Goal: Book appointment/travel/reservation

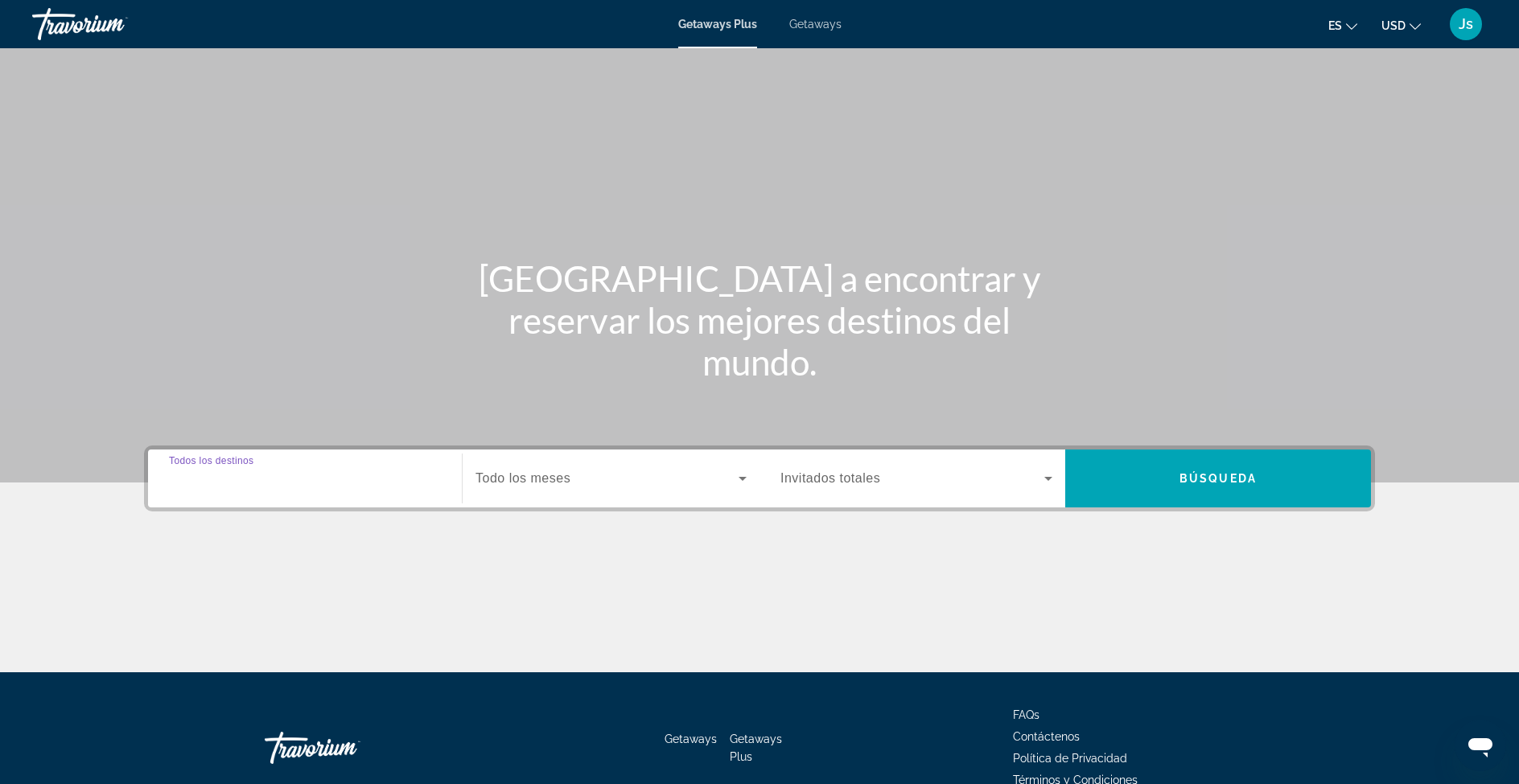
click at [257, 487] on input "Destination Todos los destinos" at bounding box center [305, 479] width 272 height 19
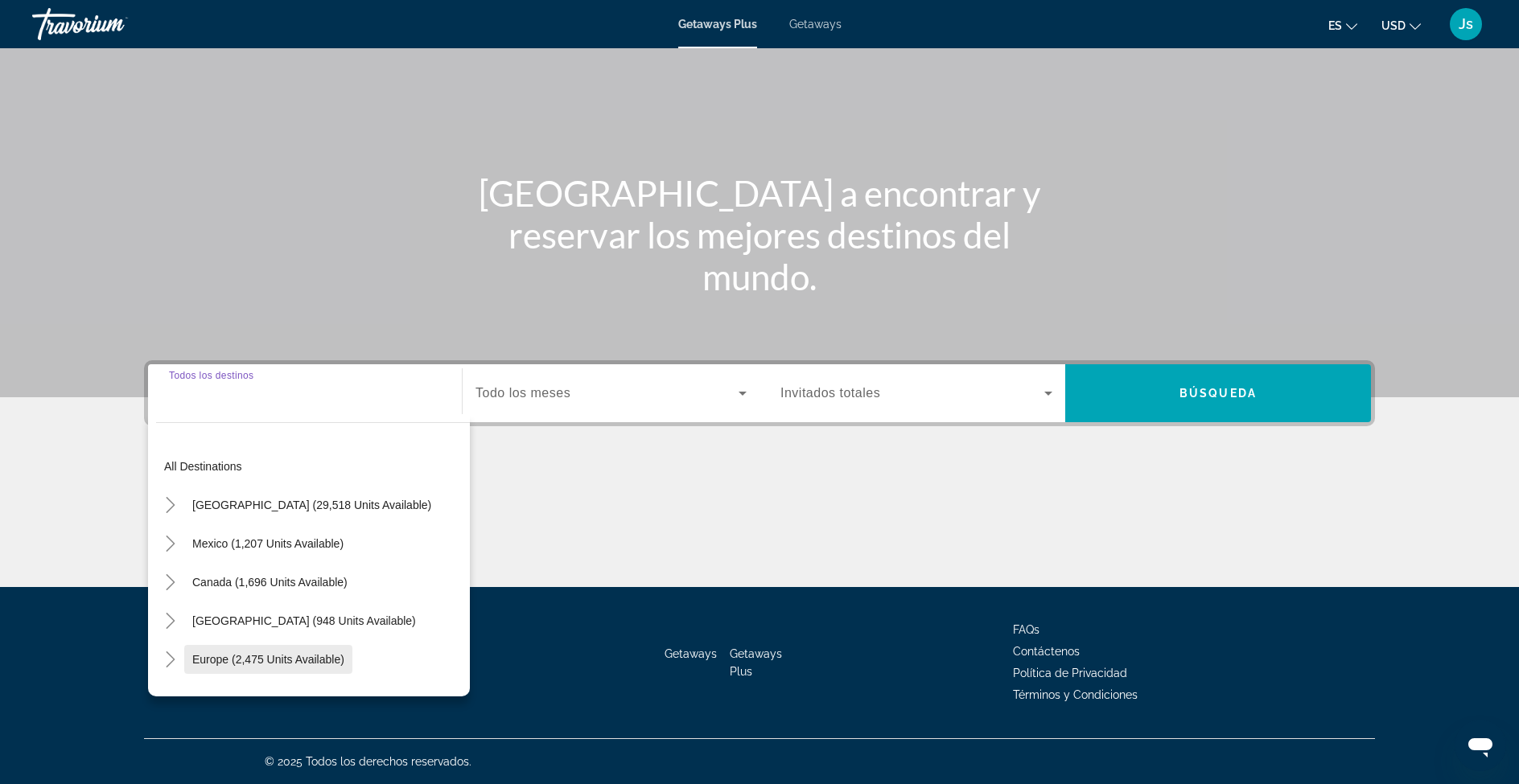
click at [219, 654] on span "Europe (2,475 units available)" at bounding box center [268, 659] width 152 height 13
type input "**********"
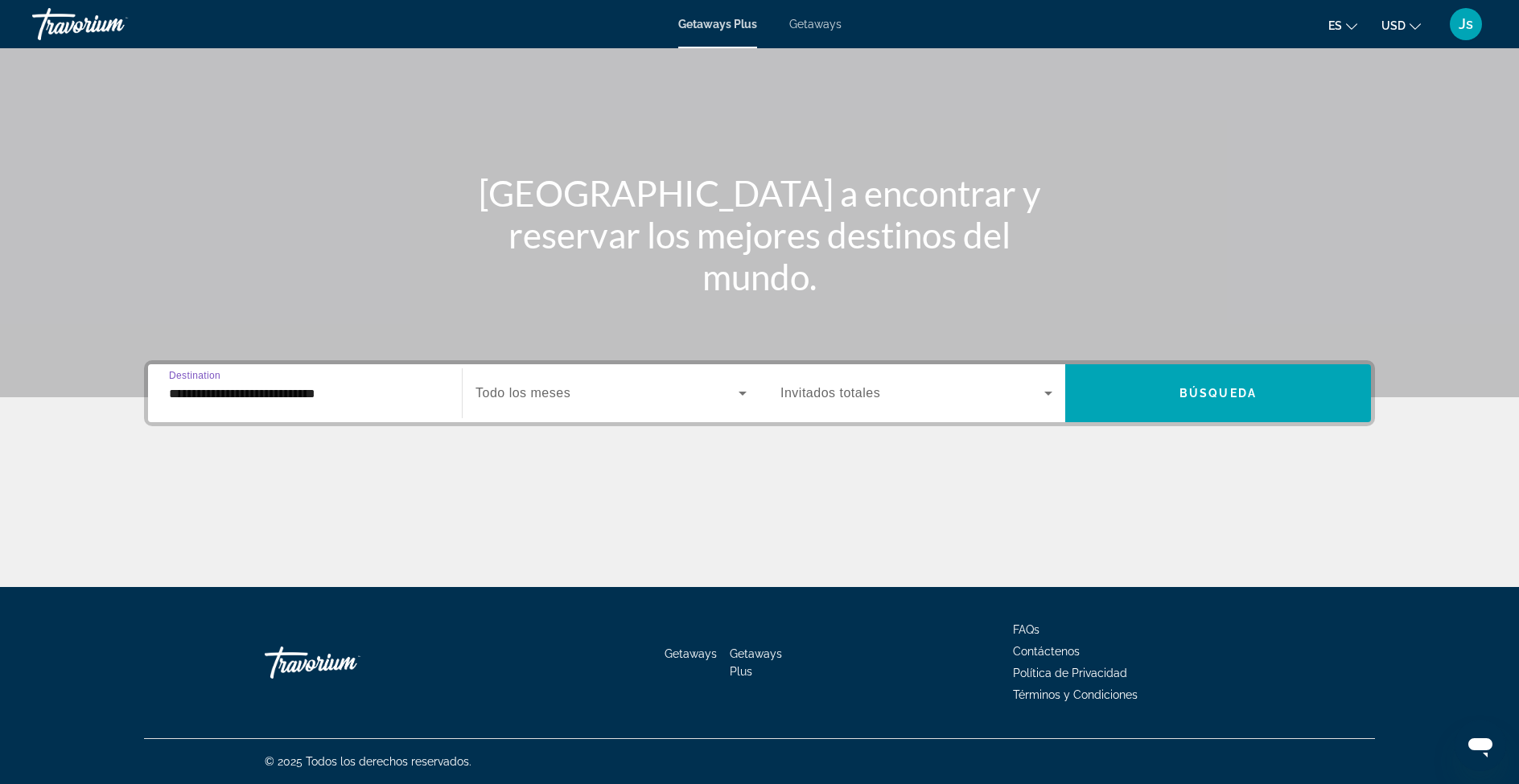
click at [527, 393] on span "Todo los meses" at bounding box center [523, 393] width 95 height 14
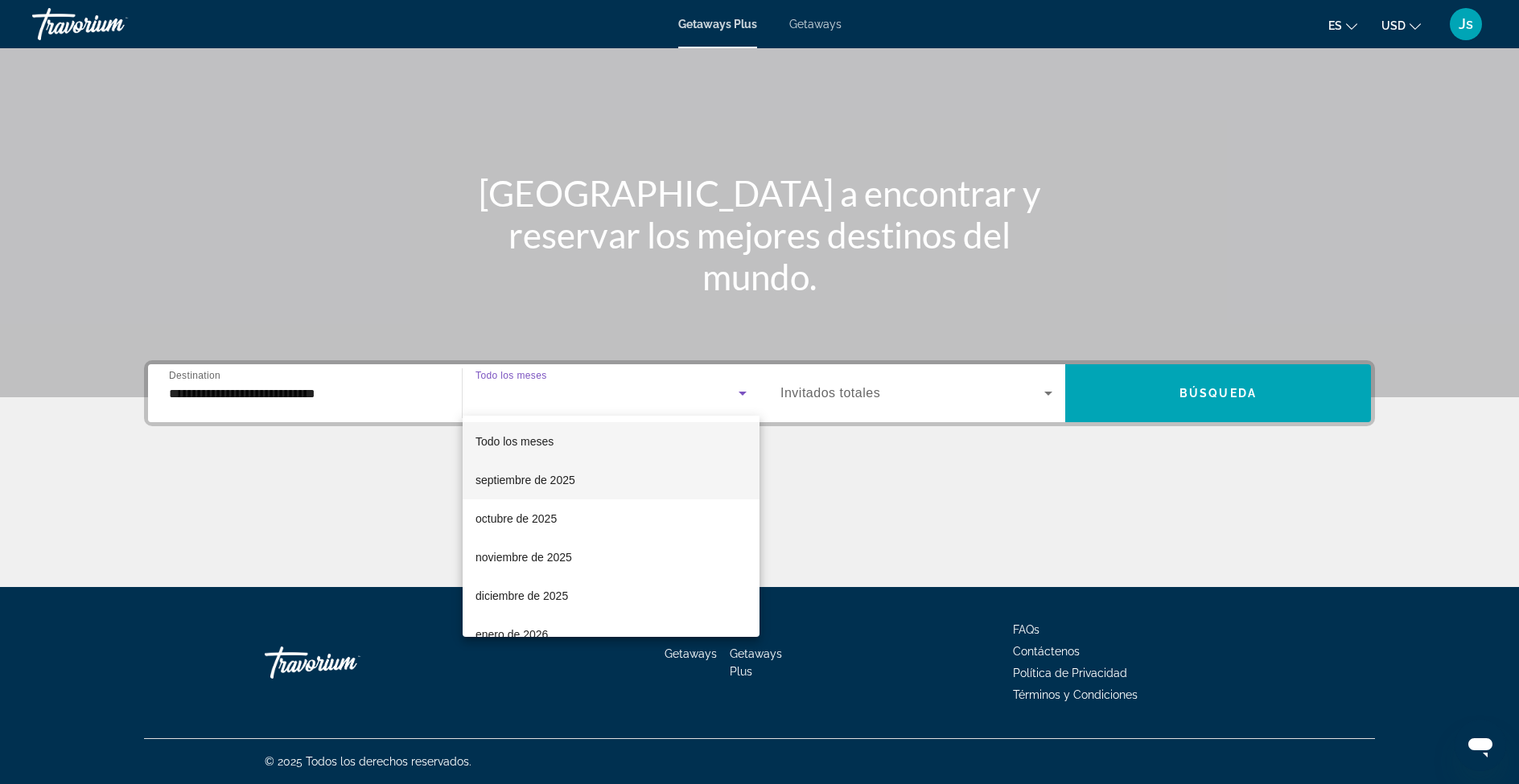
click at [546, 477] on span "septiembre de 2025" at bounding box center [525, 480] width 100 height 19
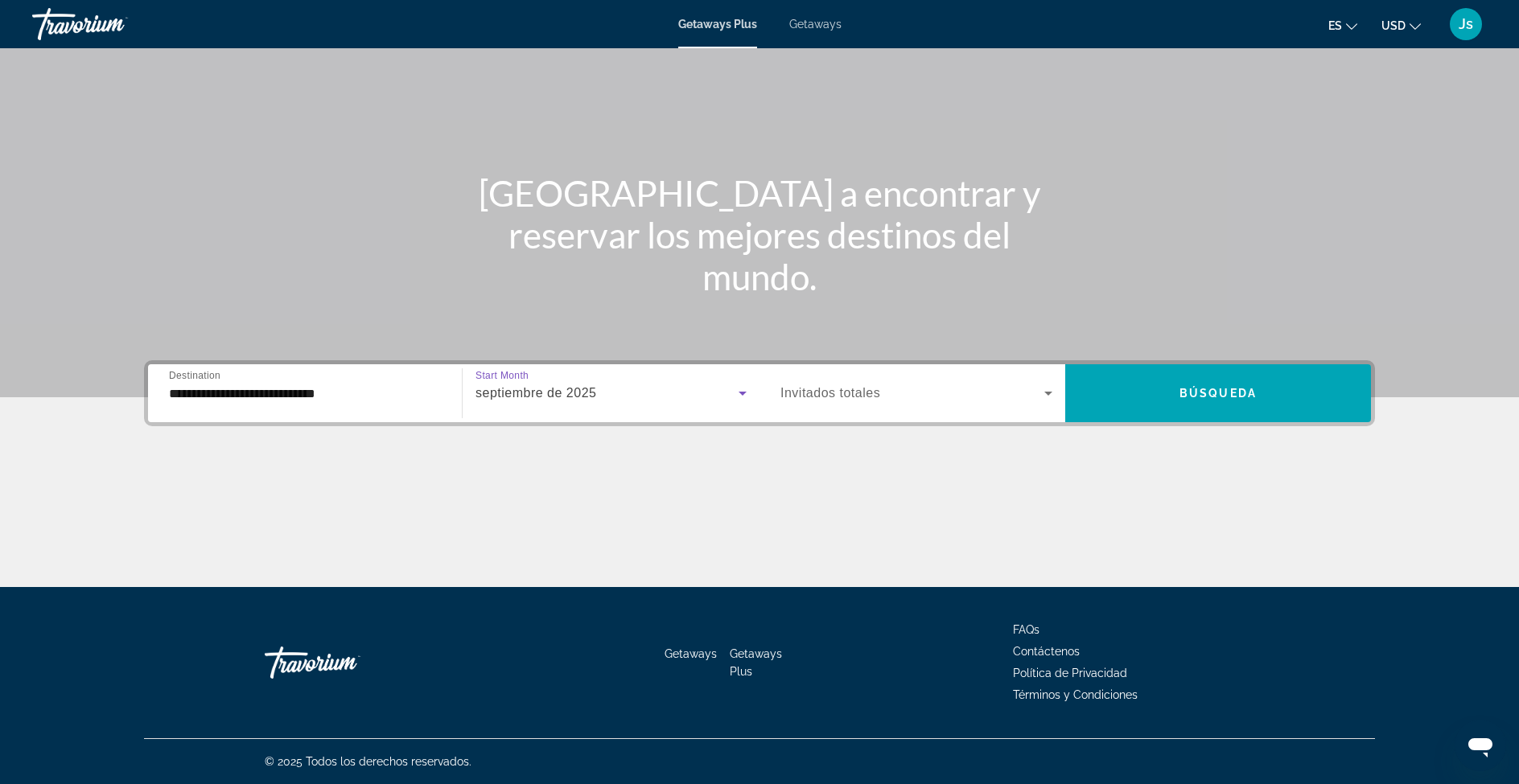
click at [817, 388] on span "Invitados totales" at bounding box center [830, 393] width 100 height 14
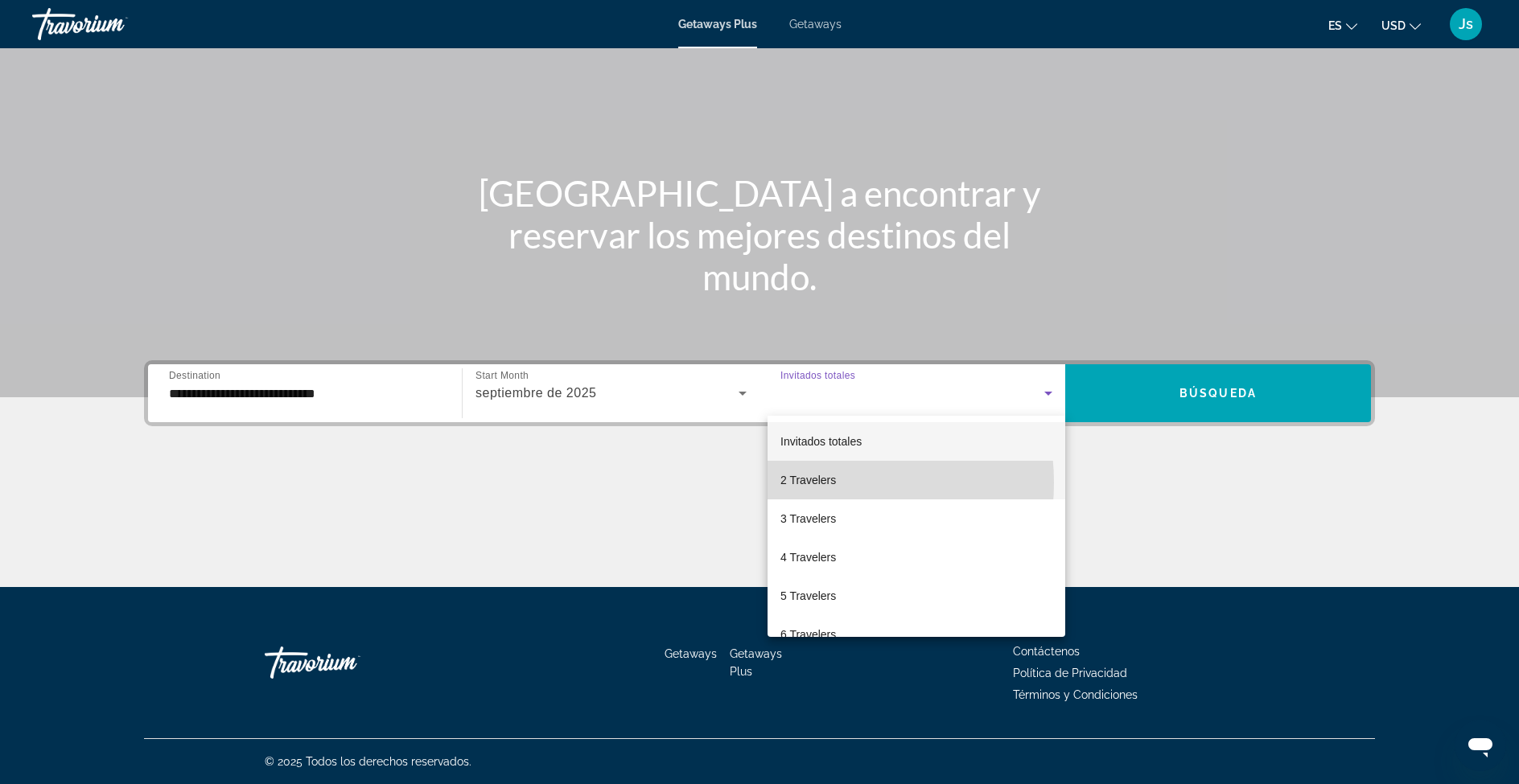
click at [815, 483] on span "2 Travelers" at bounding box center [808, 480] width 55 height 19
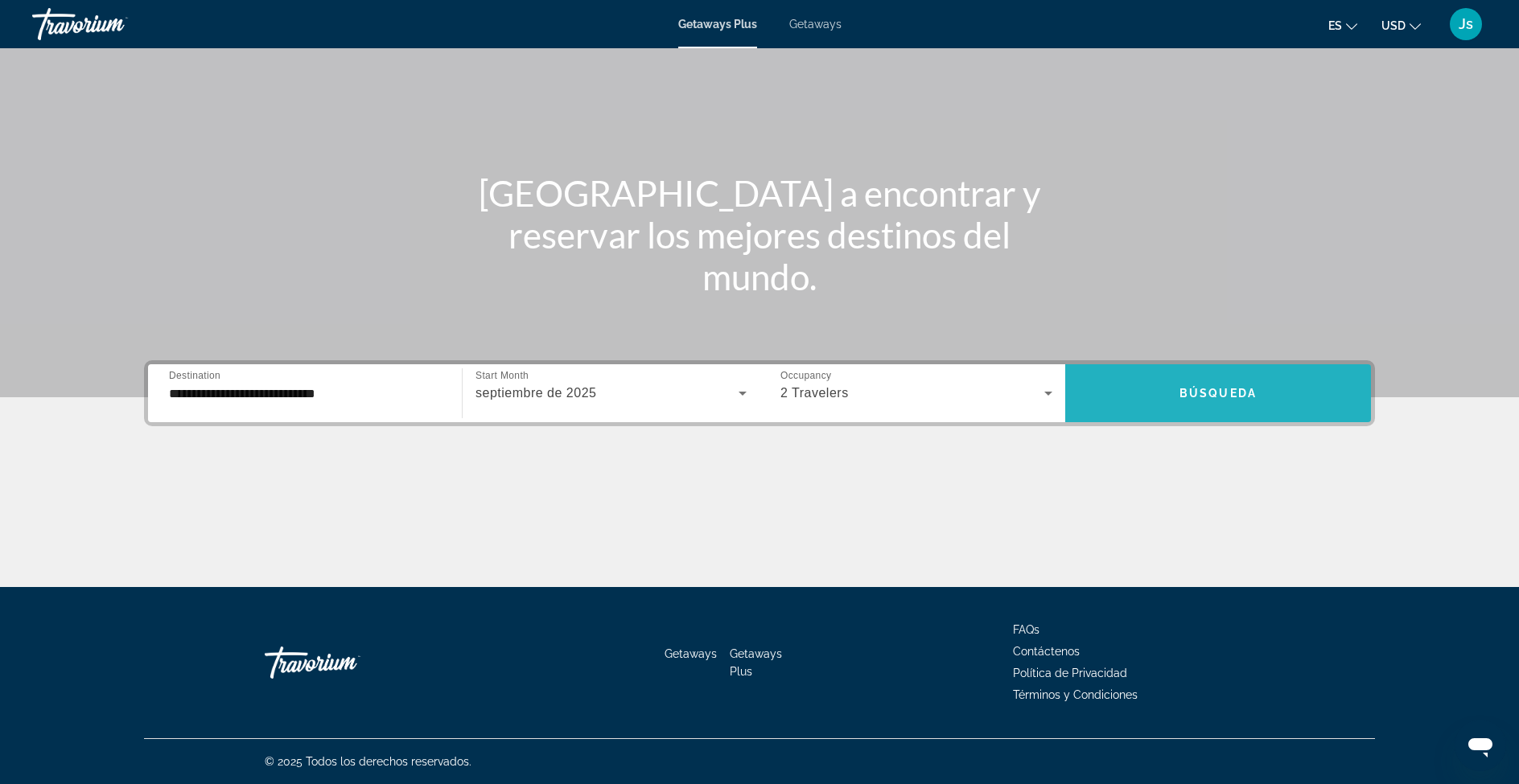
click at [1193, 398] on span "Búsqueda" at bounding box center [1218, 393] width 77 height 13
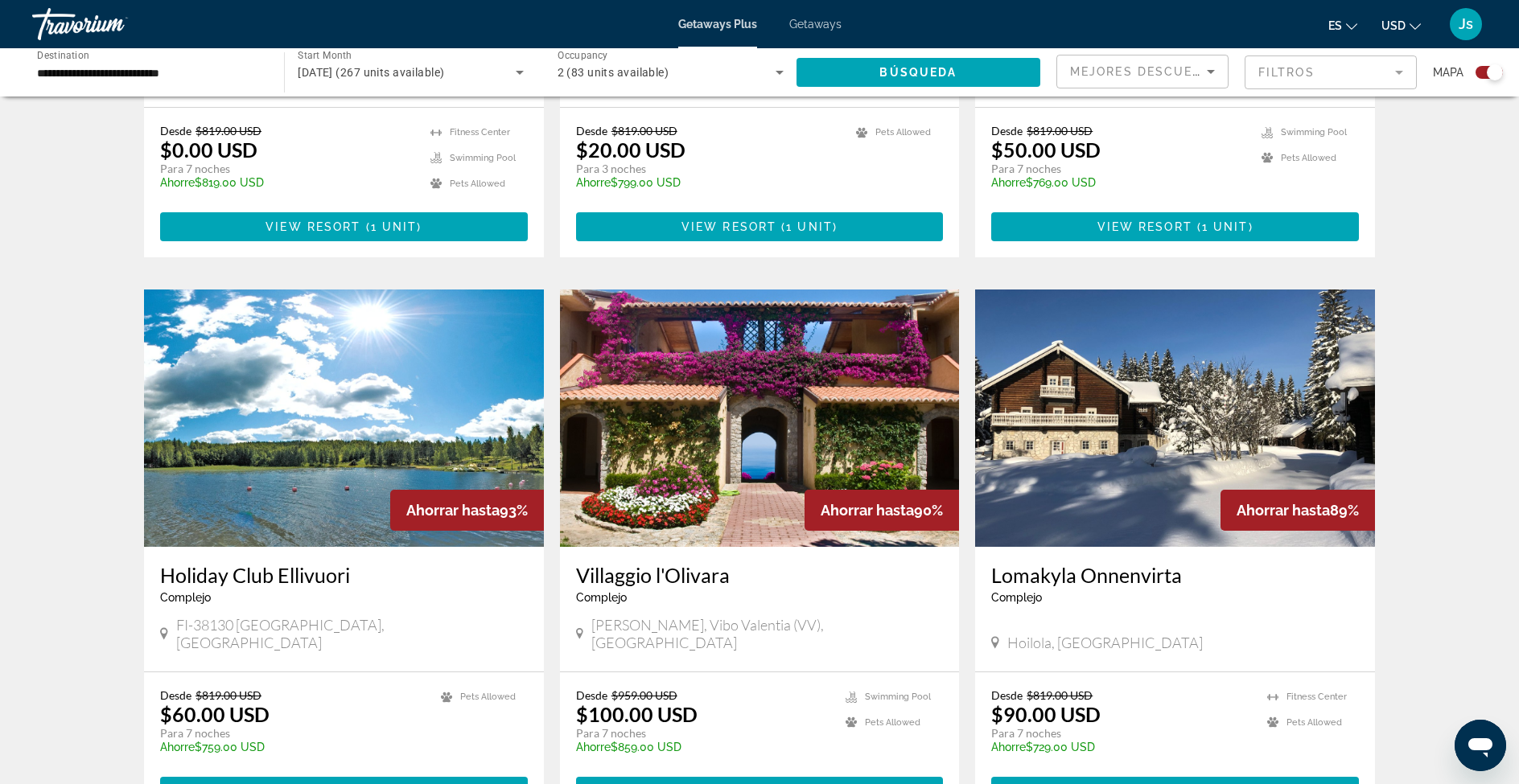
scroll to position [977, 0]
